Goal: Contribute content: Add original content to the website for others to see

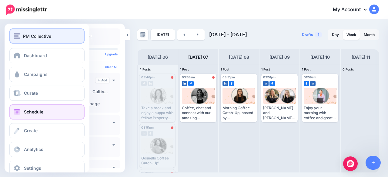
click at [20, 37] on div "PM Collective" at bounding box center [47, 36] width 66 height 7
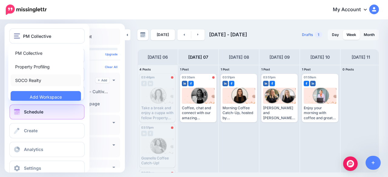
click at [29, 80] on link "SOCO Realty" at bounding box center [46, 81] width 70 height 12
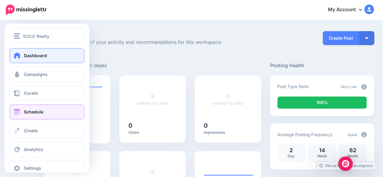
click at [28, 112] on span "Schedule" at bounding box center [33, 111] width 19 height 5
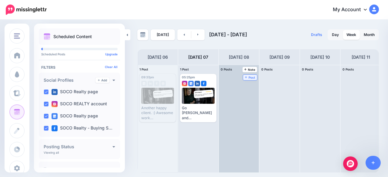
click at [251, 79] on span "Post" at bounding box center [250, 77] width 11 height 3
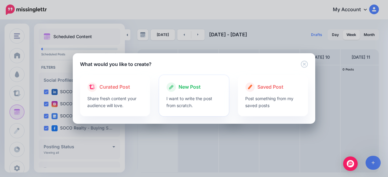
click at [210, 91] on div "New Post" at bounding box center [193, 87] width 55 height 10
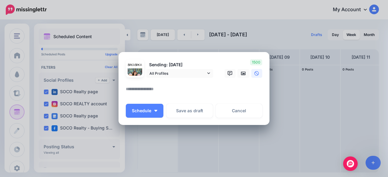
click at [165, 92] on textarea at bounding box center [195, 91] width 139 height 12
click at [143, 91] on textarea at bounding box center [195, 91] width 139 height 12
click at [233, 112] on link "Cancel" at bounding box center [239, 111] width 46 height 14
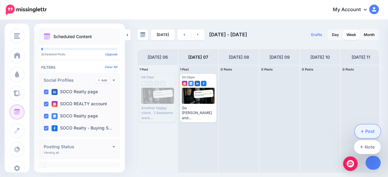
click at [368, 131] on link "Post" at bounding box center [368, 132] width 26 height 14
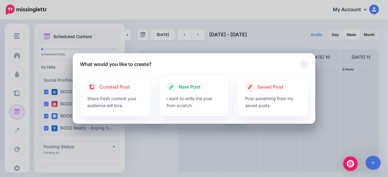
click at [195, 97] on p "I want to write the post from scratch." at bounding box center [193, 102] width 55 height 14
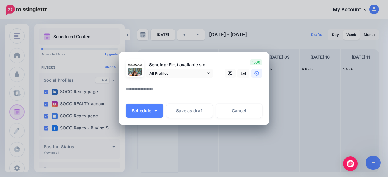
click at [171, 88] on textarea at bounding box center [195, 91] width 139 height 12
paste textarea "**********"
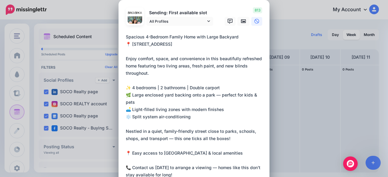
scroll to position [69, 0]
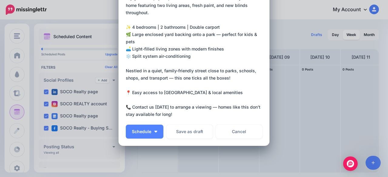
type textarea "**********"
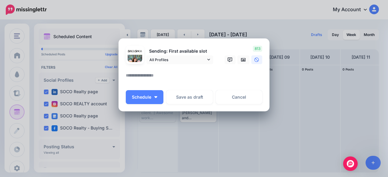
scroll to position [13, 0]
paste textarea "**********"
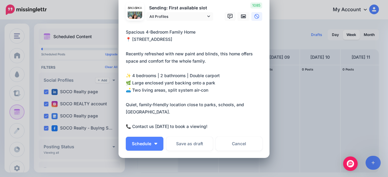
drag, startPoint x: 130, startPoint y: 39, endPoint x: 178, endPoint y: 41, distance: 47.9
click at [178, 41] on textarea "**********" at bounding box center [195, 79] width 139 height 102
paste textarea "**********"
click at [194, 39] on textarea "**********" at bounding box center [195, 79] width 139 height 102
drag, startPoint x: 215, startPoint y: 38, endPoint x: 263, endPoint y: 42, distance: 48.0
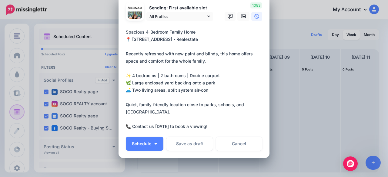
click at [263, 42] on div "Loading Sending: First available slot All Profiles" at bounding box center [194, 76] width 151 height 163
click at [165, 40] on textarea "**********" at bounding box center [195, 79] width 139 height 102
click at [199, 37] on textarea "**********" at bounding box center [195, 79] width 139 height 102
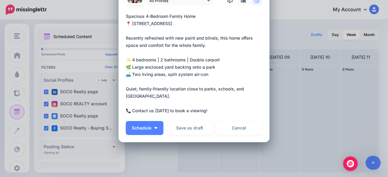
scroll to position [0, 0]
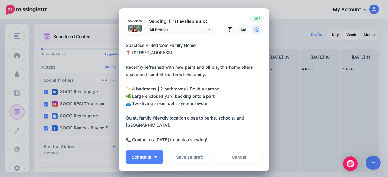
click at [244, 22] on div "1063" at bounding box center [242, 25] width 48 height 18
click at [241, 31] on icon at bounding box center [243, 30] width 5 height 4
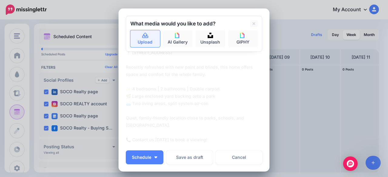
click at [149, 42] on link "Upload" at bounding box center [145, 38] width 30 height 17
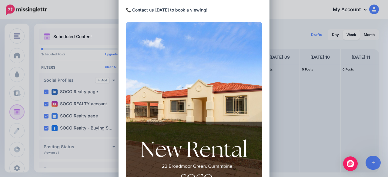
scroll to position [121, 0]
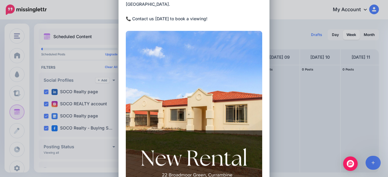
click at [222, 67] on img at bounding box center [194, 116] width 136 height 171
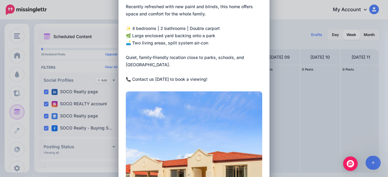
scroll to position [0, 0]
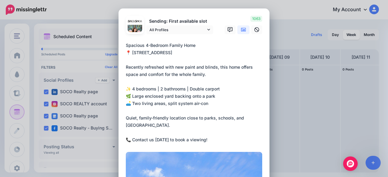
click at [243, 29] on icon at bounding box center [243, 29] width 5 height 5
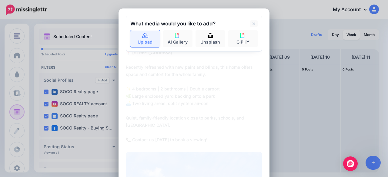
click at [147, 37] on link "Upload" at bounding box center [145, 38] width 30 height 17
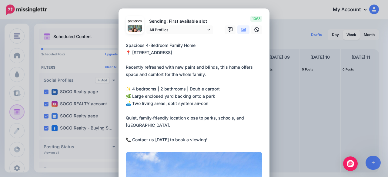
click at [200, 47] on textarea "**********" at bounding box center [195, 93] width 139 height 102
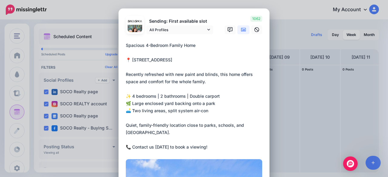
type textarea "**********"
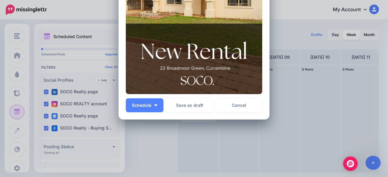
scroll to position [236, 0]
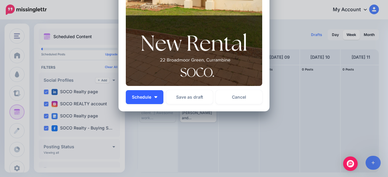
click at [143, 97] on span "Schedule" at bounding box center [141, 97] width 19 height 4
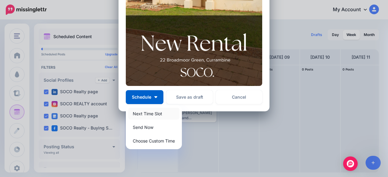
click at [145, 114] on link "Next Time Slot" at bounding box center [153, 114] width 51 height 12
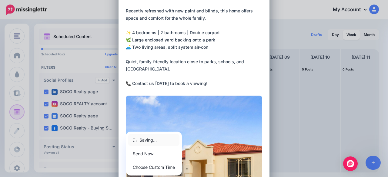
scroll to position [24, 0]
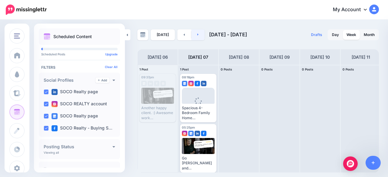
click at [197, 37] on link at bounding box center [198, 34] width 14 height 11
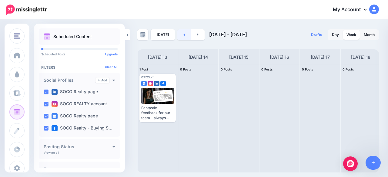
click at [180, 36] on link at bounding box center [184, 34] width 14 height 11
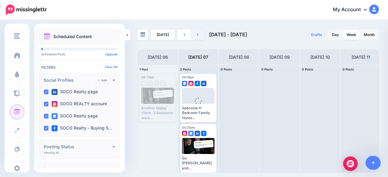
click at [195, 37] on link at bounding box center [198, 34] width 14 height 11
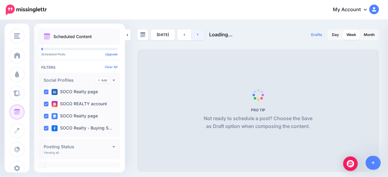
click at [195, 37] on link at bounding box center [198, 34] width 14 height 11
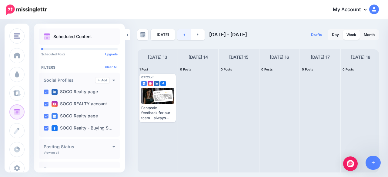
click at [182, 37] on link at bounding box center [184, 34] width 14 height 11
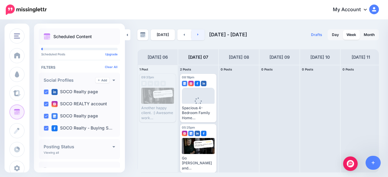
click at [198, 35] on link at bounding box center [198, 34] width 14 height 11
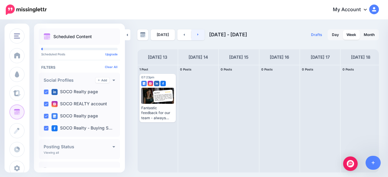
click at [198, 35] on link at bounding box center [198, 34] width 14 height 11
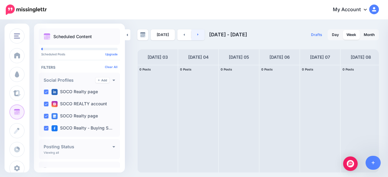
click at [198, 35] on link at bounding box center [198, 34] width 14 height 11
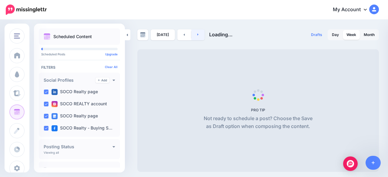
click at [198, 35] on link at bounding box center [198, 34] width 14 height 11
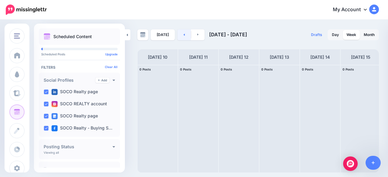
click at [181, 34] on link at bounding box center [184, 34] width 14 height 11
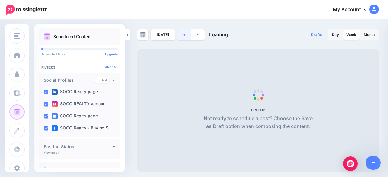
click at [181, 34] on link at bounding box center [184, 34] width 14 height 11
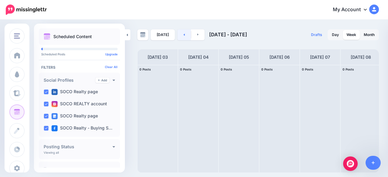
click at [181, 34] on link at bounding box center [184, 34] width 14 height 11
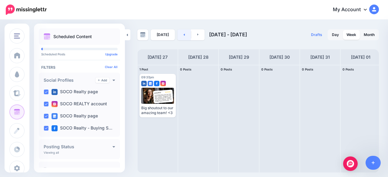
click at [181, 34] on link at bounding box center [184, 34] width 14 height 11
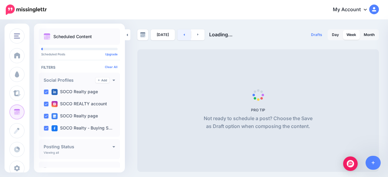
click at [181, 34] on link at bounding box center [184, 34] width 14 height 11
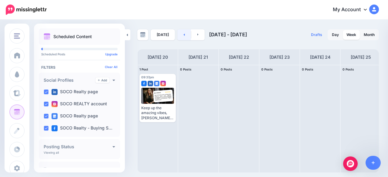
click at [181, 34] on link at bounding box center [184, 34] width 14 height 11
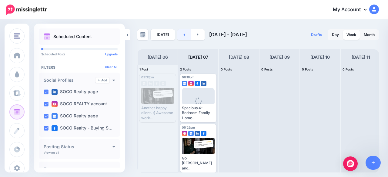
click at [181, 34] on link at bounding box center [184, 34] width 14 height 11
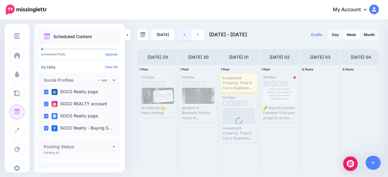
click at [181, 34] on link at bounding box center [184, 34] width 14 height 11
